Goal: Communication & Community: Participate in discussion

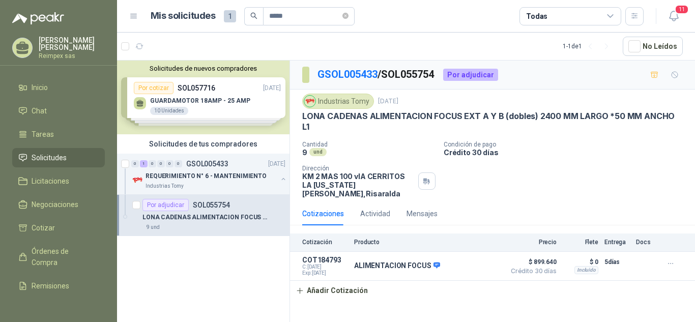
click at [43, 149] on link "Solicitudes" at bounding box center [58, 157] width 93 height 19
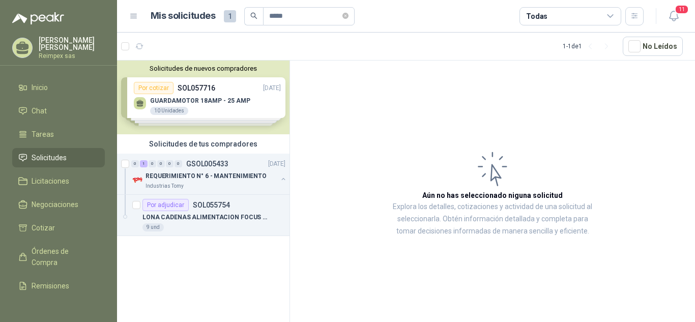
click at [242, 99] on div "Solicitudes de nuevos compradores Por cotizar SOL057716 [DATE] GUARDAMOTOR 18AM…" at bounding box center [203, 98] width 173 height 74
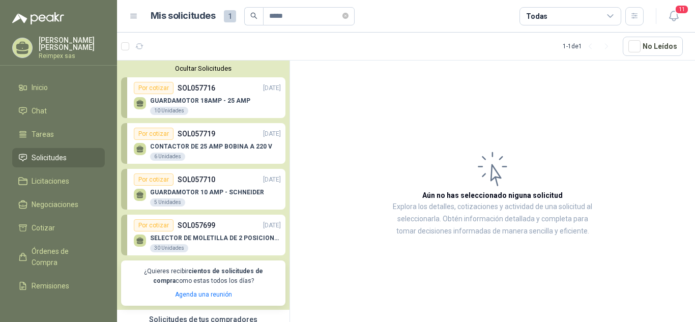
click at [228, 12] on span "1" at bounding box center [230, 16] width 12 height 12
click at [175, 15] on h1 "Mis solicitudes" at bounding box center [183, 16] width 65 height 15
click at [41, 111] on span "Chat" at bounding box center [39, 110] width 15 height 11
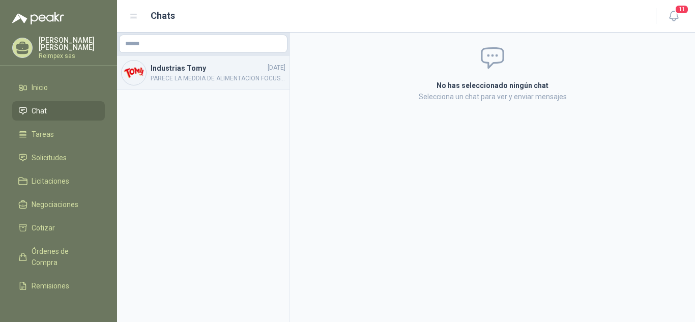
click at [217, 85] on div "Industrias Tomy [DATE] PARECE LA MEDDIA DE ALIMENTACION FOCUS... CONFIRMAR SI E…" at bounding box center [203, 73] width 173 height 34
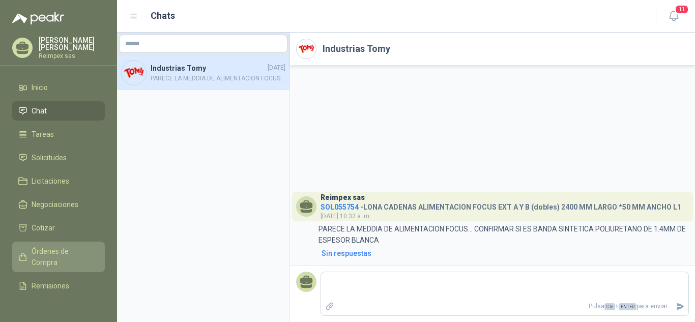
click at [48, 248] on span "Órdenes de Compra" at bounding box center [64, 257] width 64 height 22
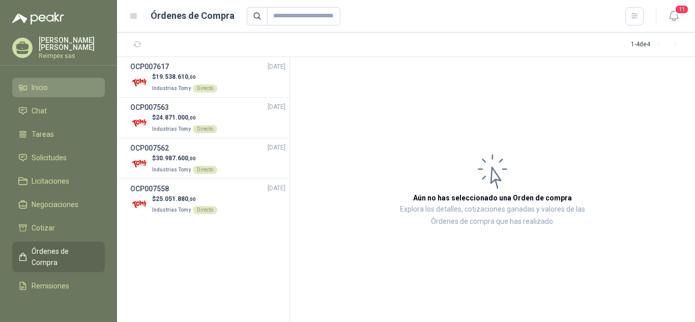
click at [50, 87] on li "Inicio" at bounding box center [58, 87] width 80 height 11
